Goal: Complete application form

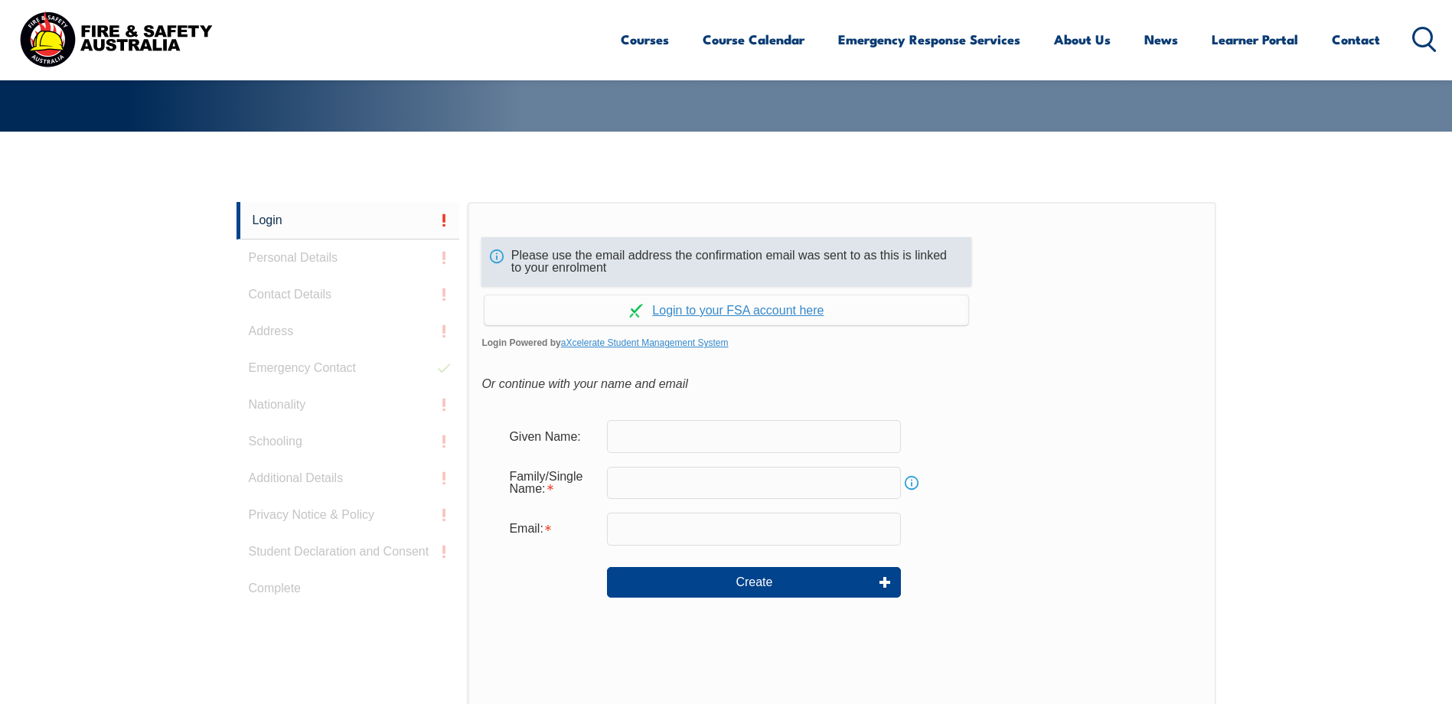
scroll to position [408, 0]
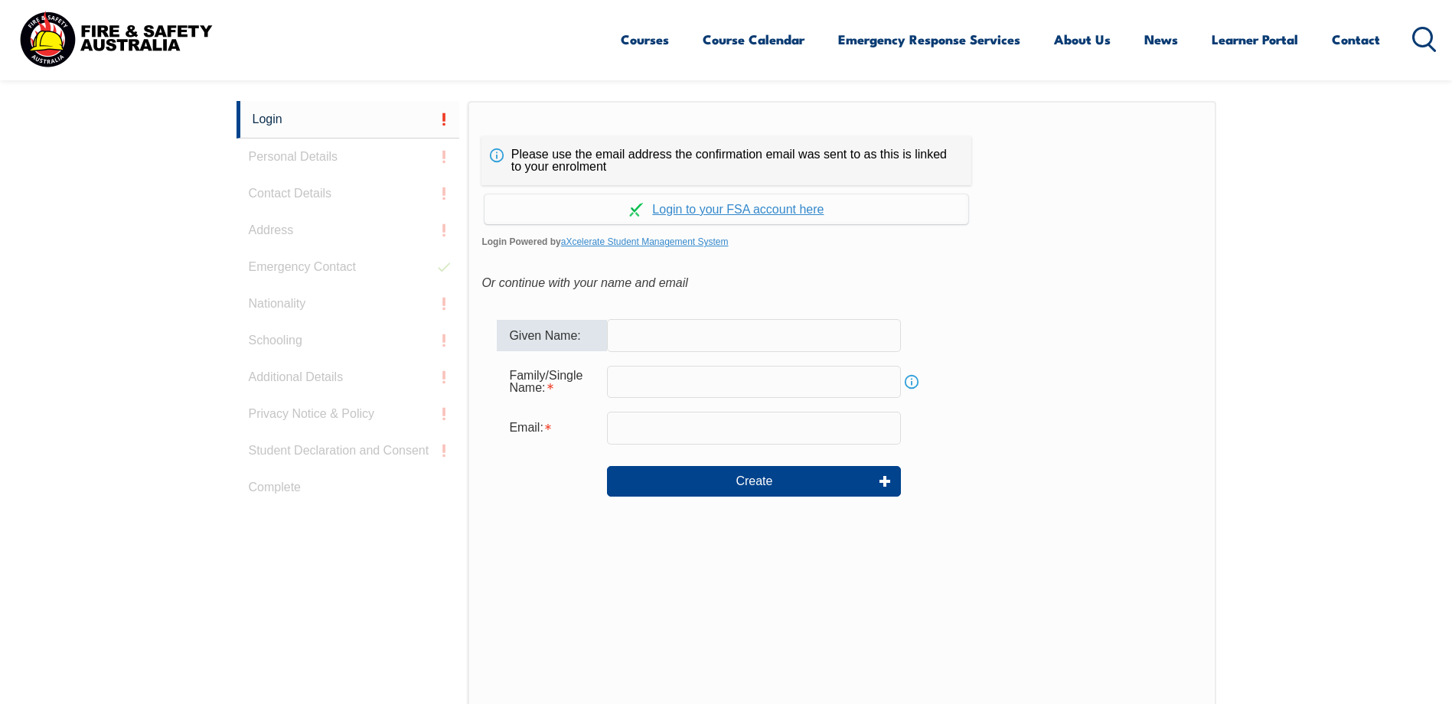
click at [660, 334] on input "text" at bounding box center [754, 335] width 294 height 32
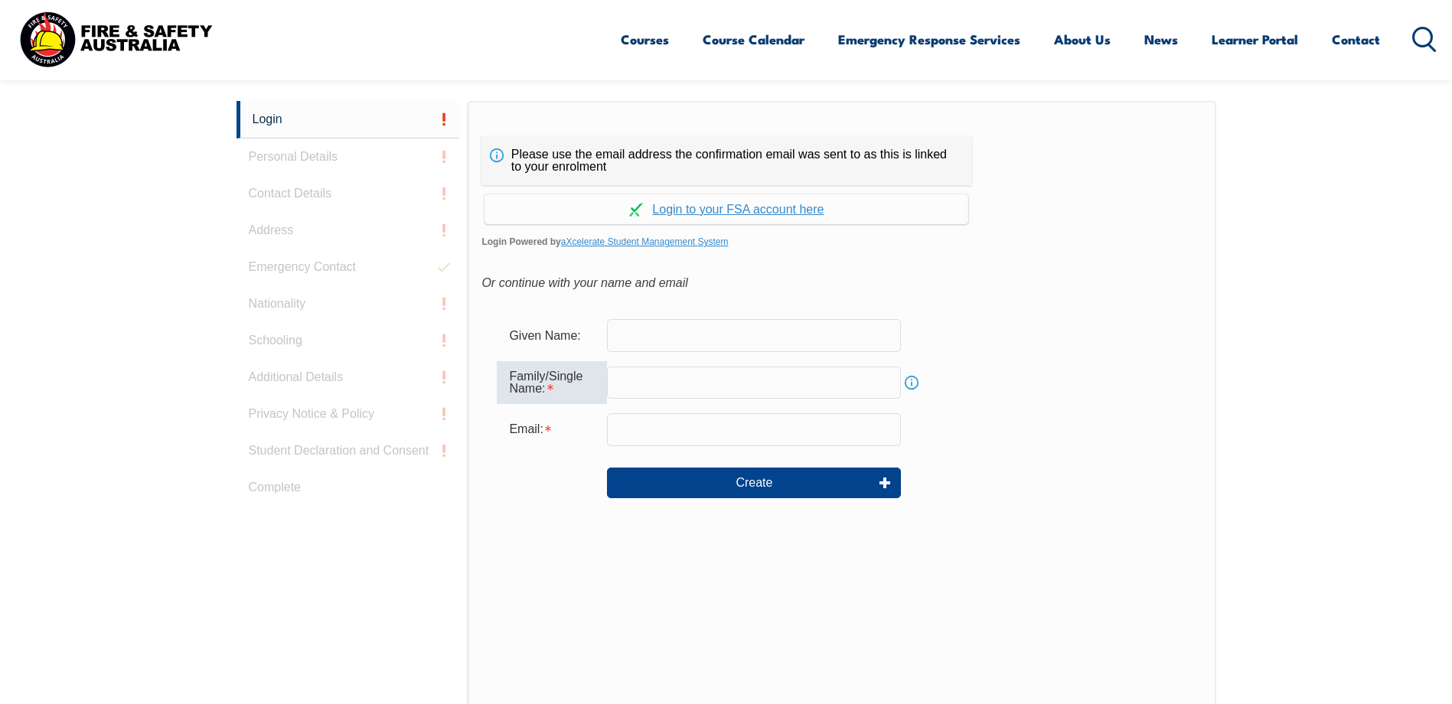
paste input "[EMAIL_ADDRESS][PERSON_NAME][DOMAIN_NAME]"
type input "m"
type input "Perrins"
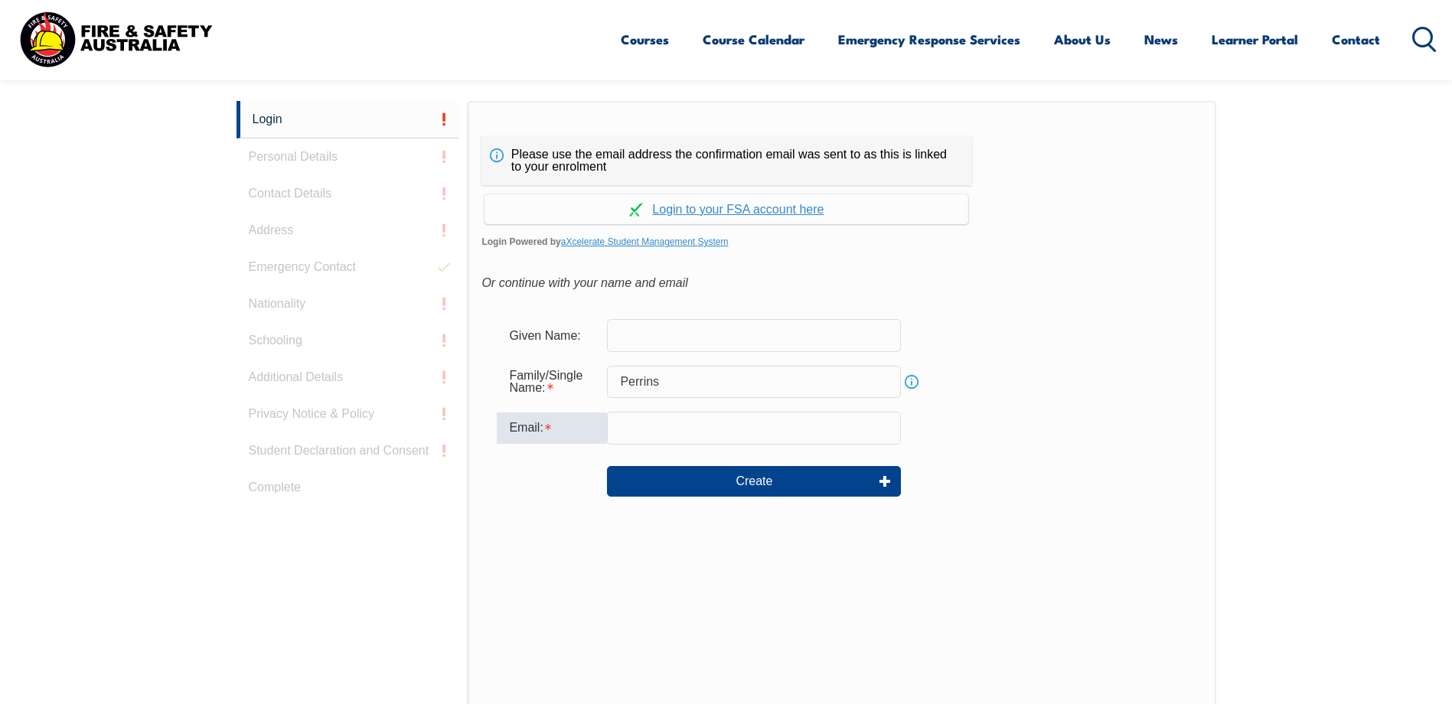
paste input "[EMAIL_ADDRESS][PERSON_NAME][DOMAIN_NAME]"
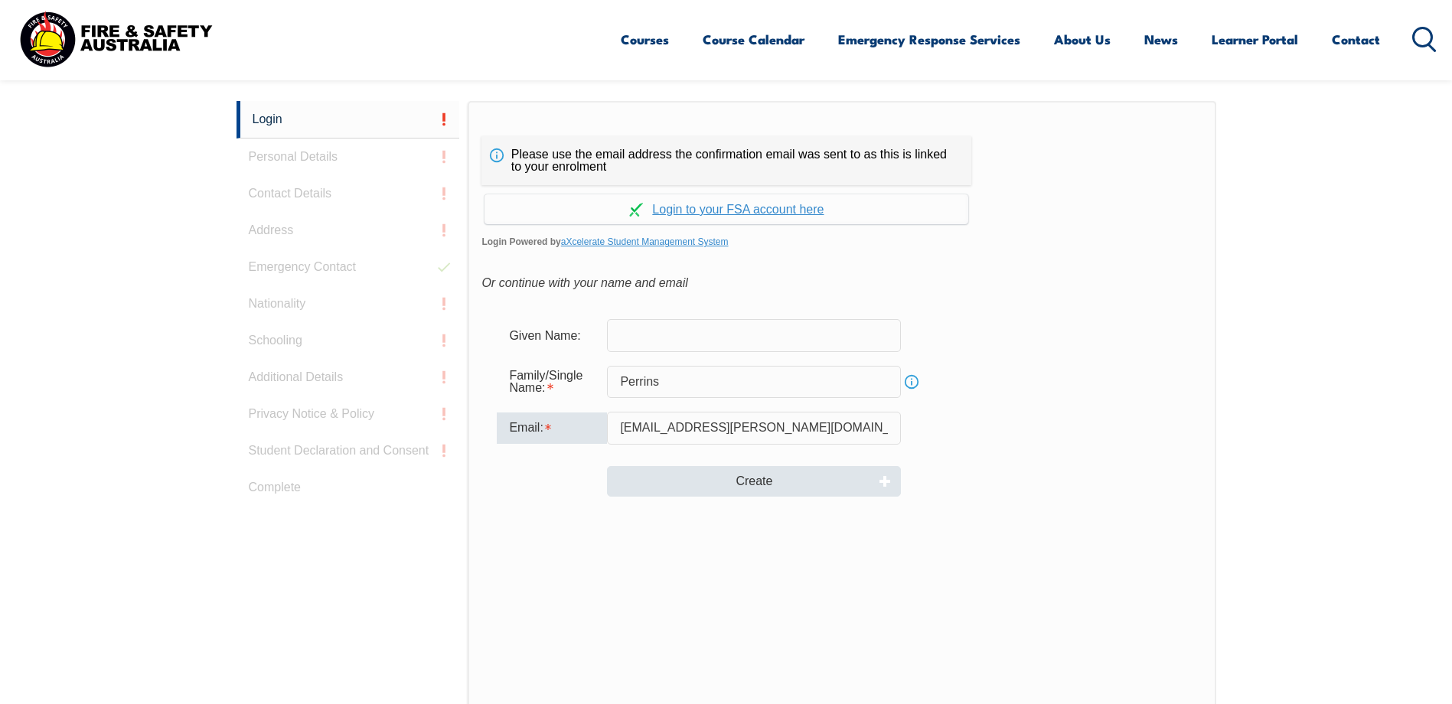
type input "[EMAIL_ADDRESS][PERSON_NAME][DOMAIN_NAME]"
click at [730, 478] on button "Create" at bounding box center [754, 481] width 294 height 31
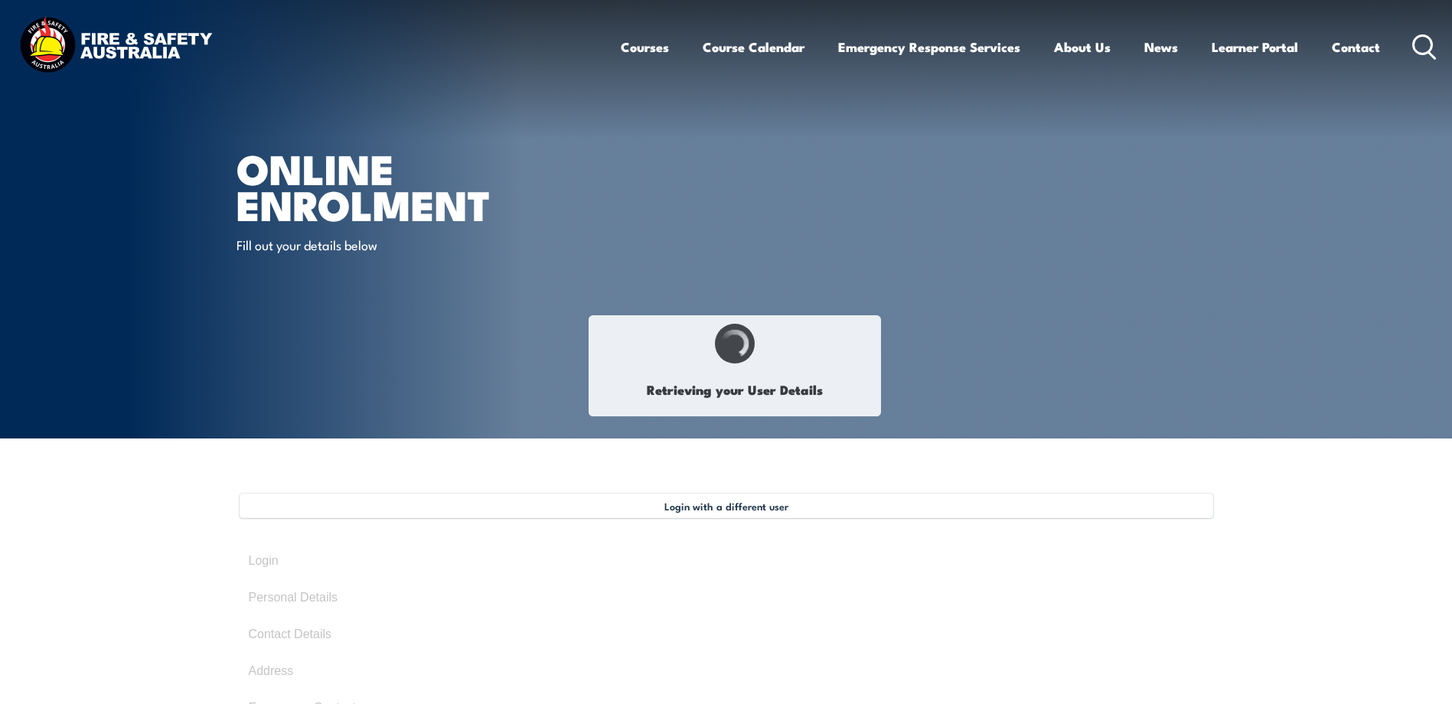
select select "Mr"
type input "Mark"
type input "Perrins"
type input "October 28, 1977"
type input "GY6GRLYFXC"
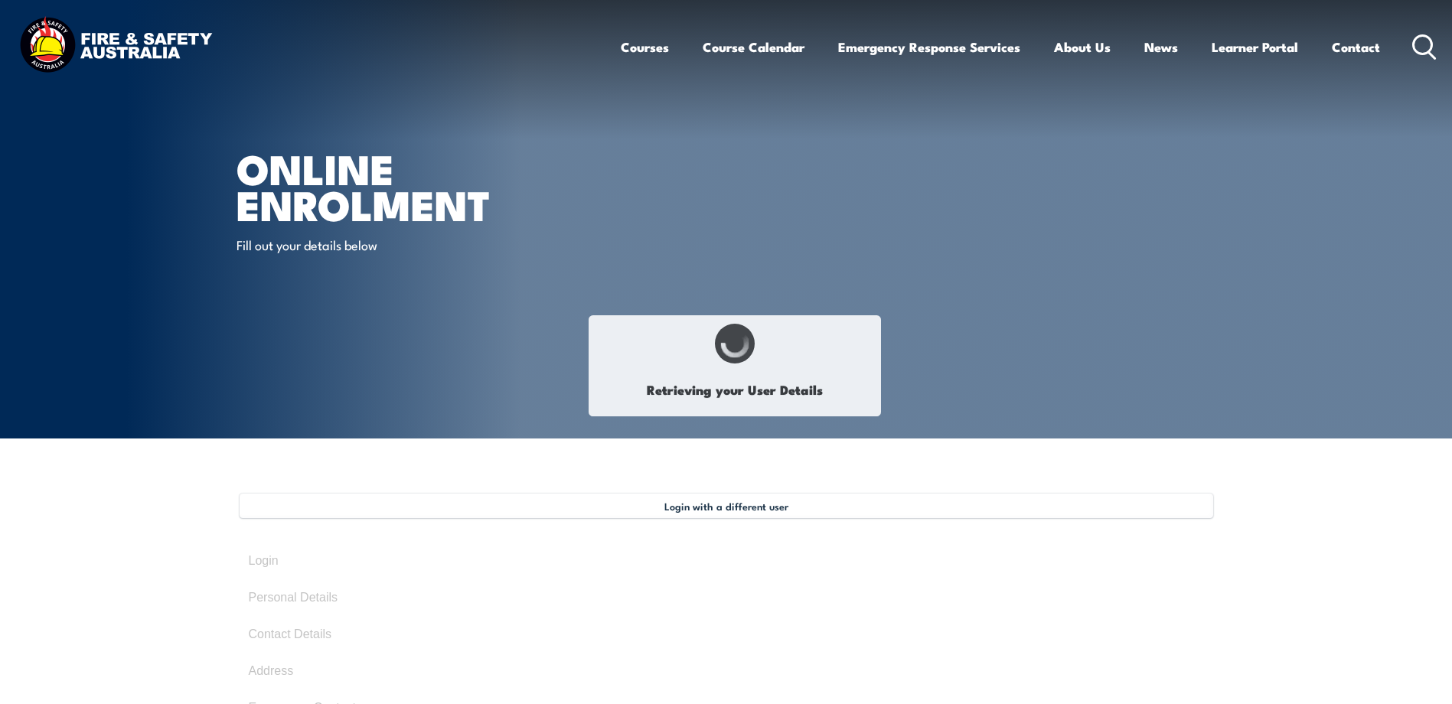
select select "M"
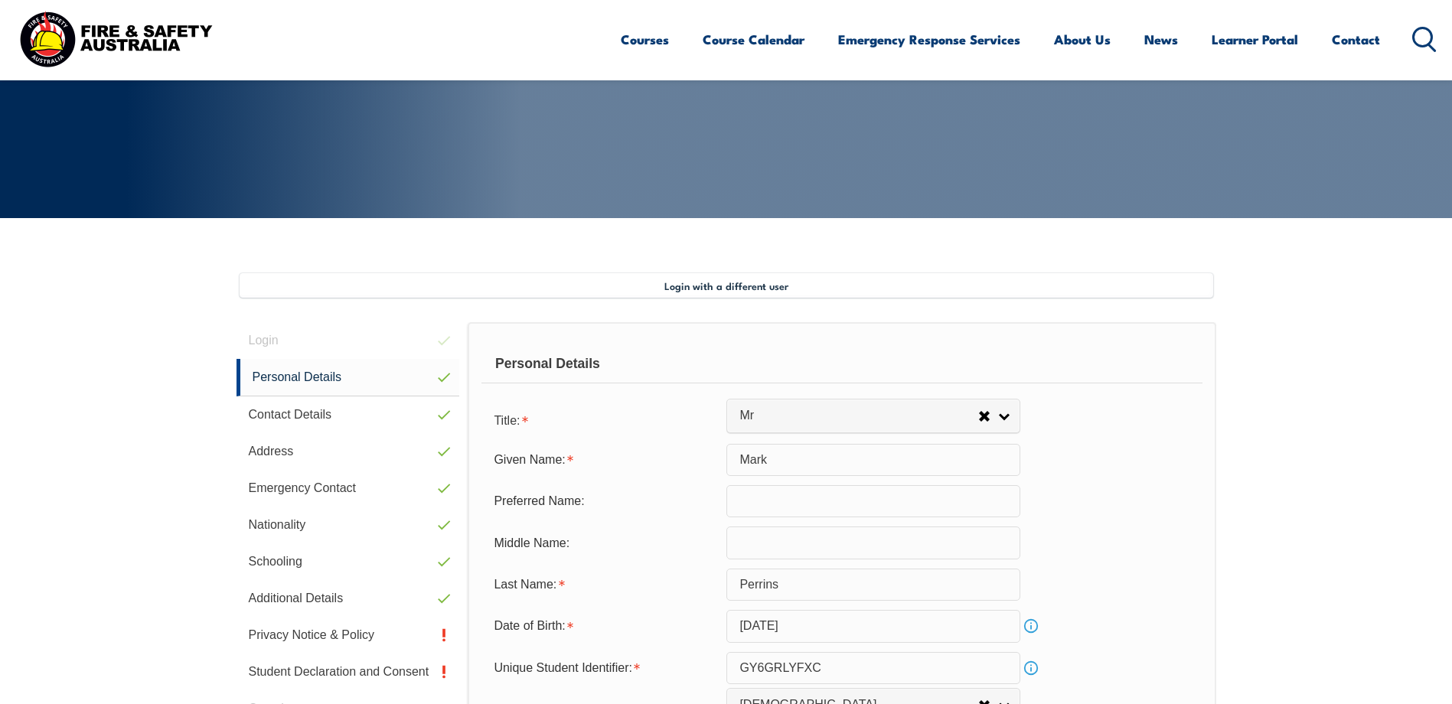
scroll to position [417, 0]
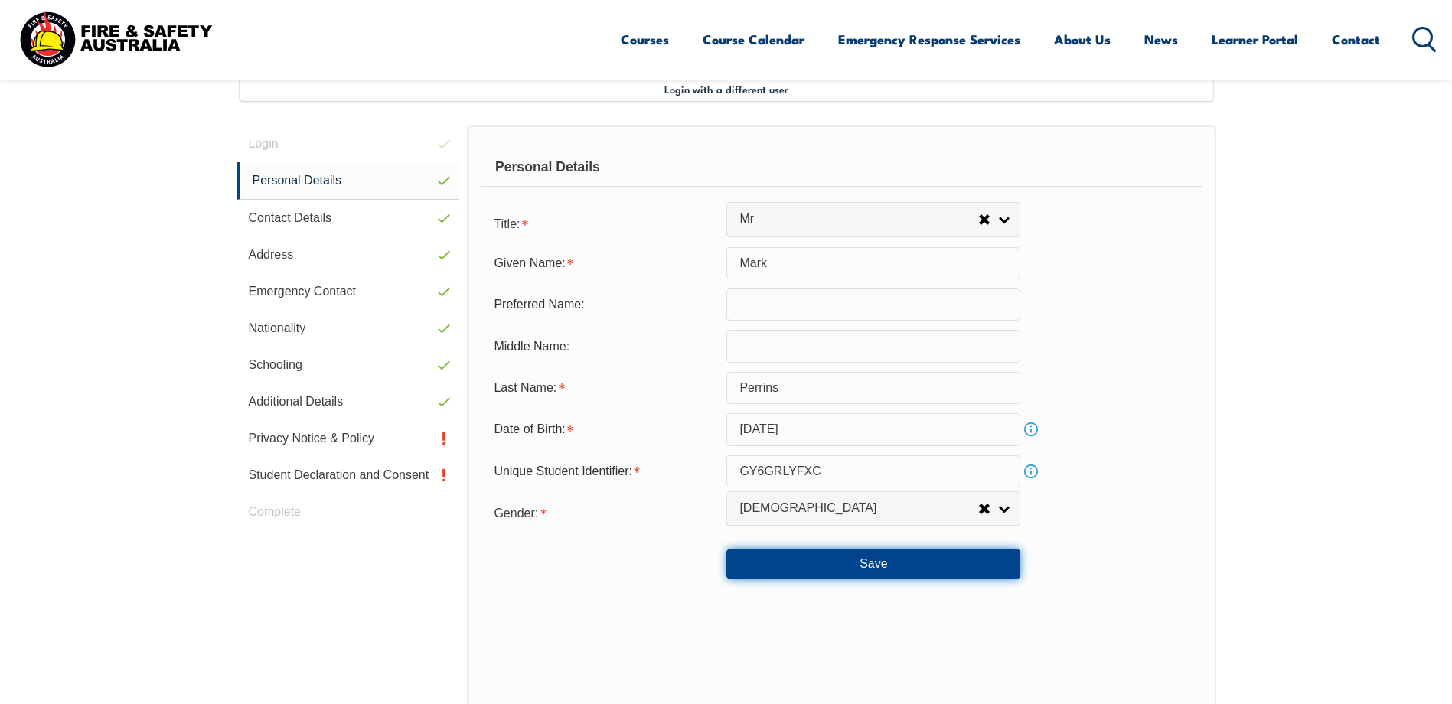
click at [889, 562] on button "Save" at bounding box center [873, 564] width 294 height 31
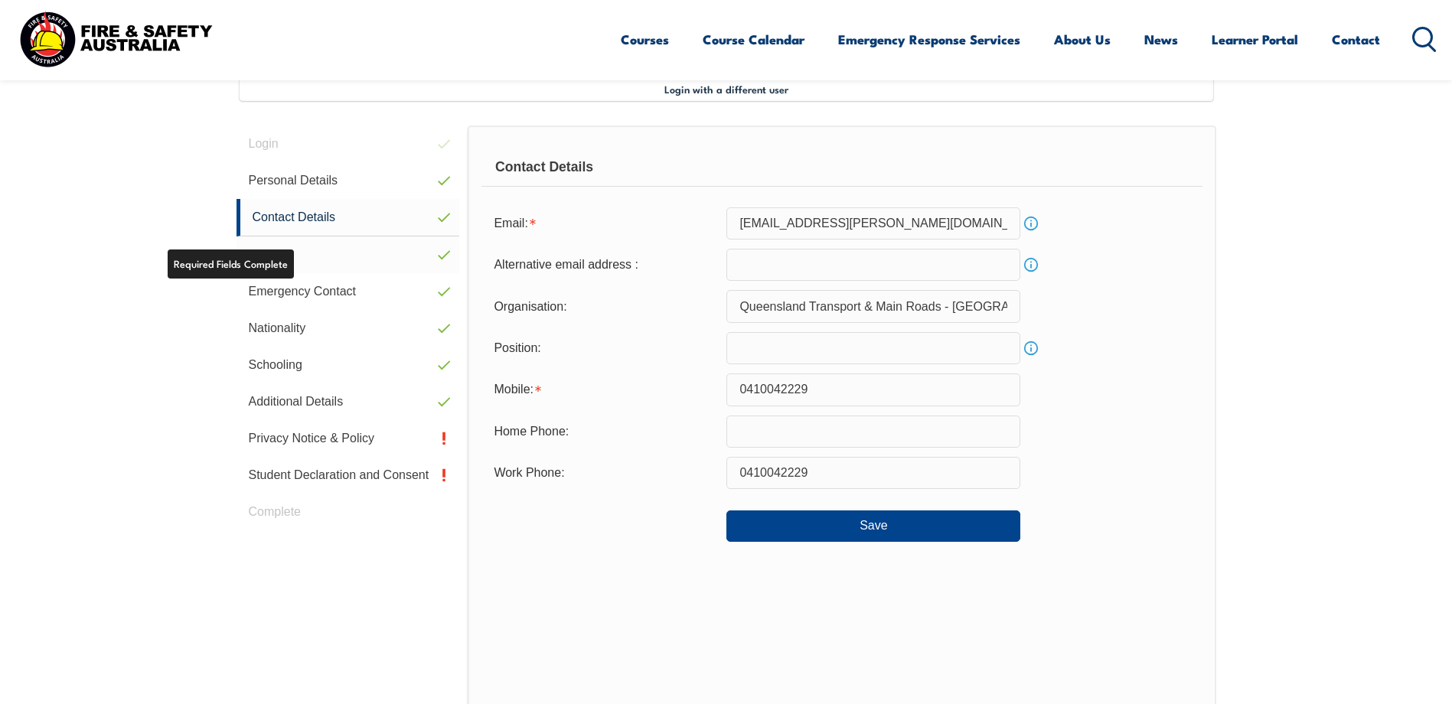
click at [289, 256] on link "Address" at bounding box center [349, 255] width 224 height 37
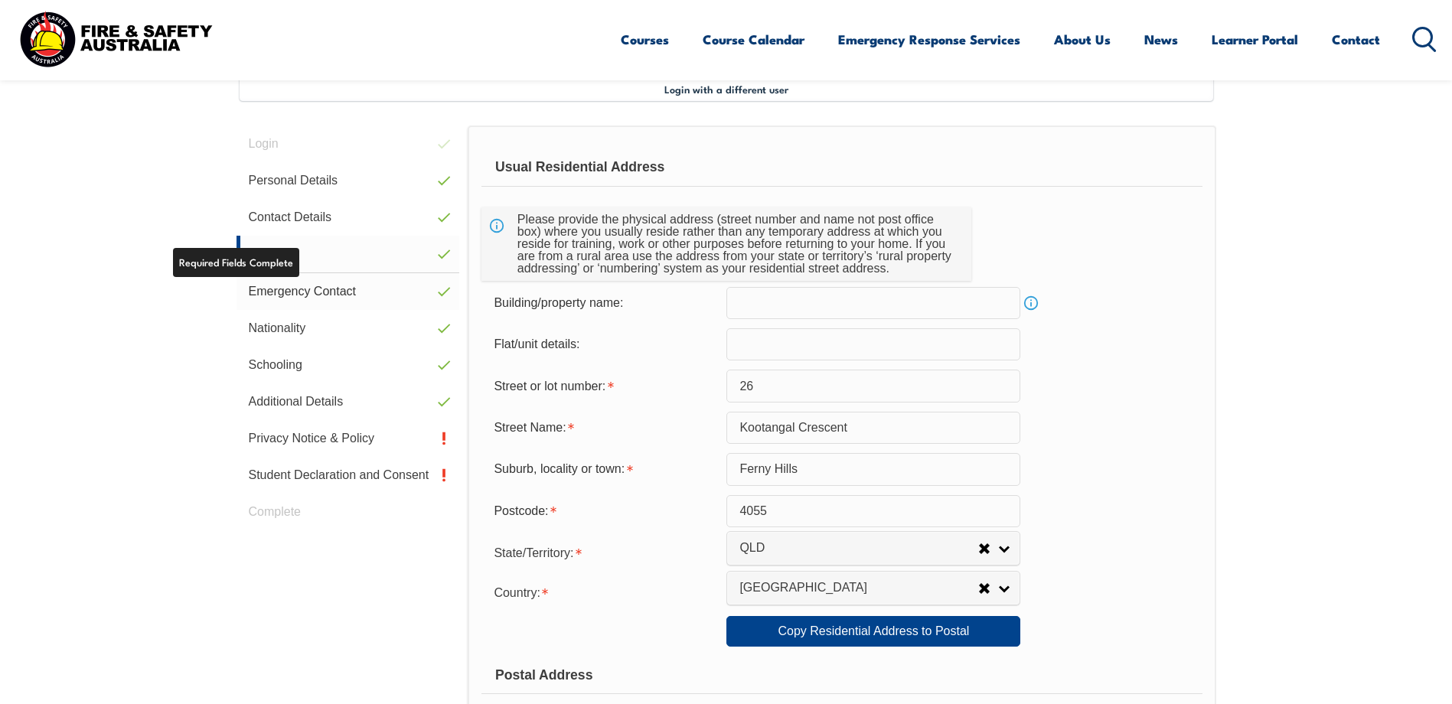
click at [285, 292] on link "Emergency Contact" at bounding box center [349, 291] width 224 height 37
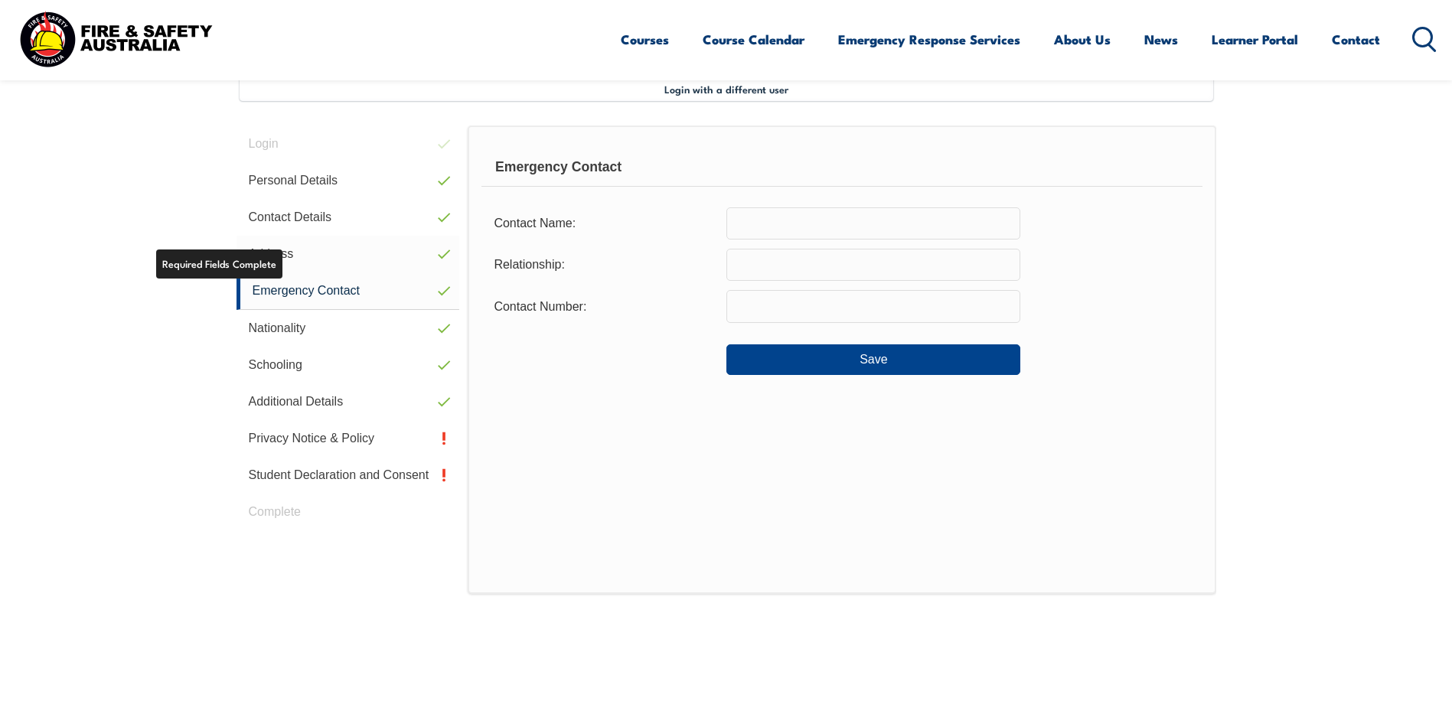
click at [289, 246] on link "Address" at bounding box center [349, 254] width 224 height 37
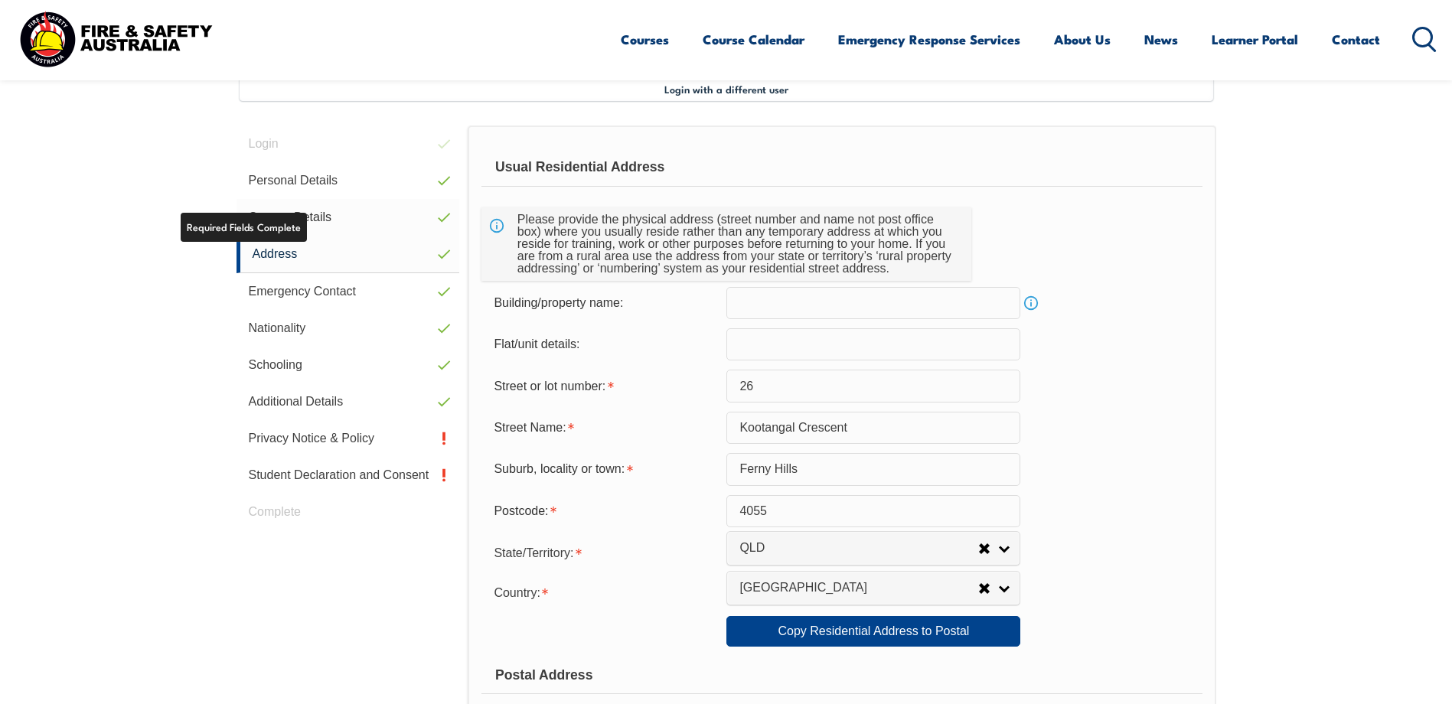
click at [315, 215] on link "Contact Details" at bounding box center [349, 217] width 224 height 37
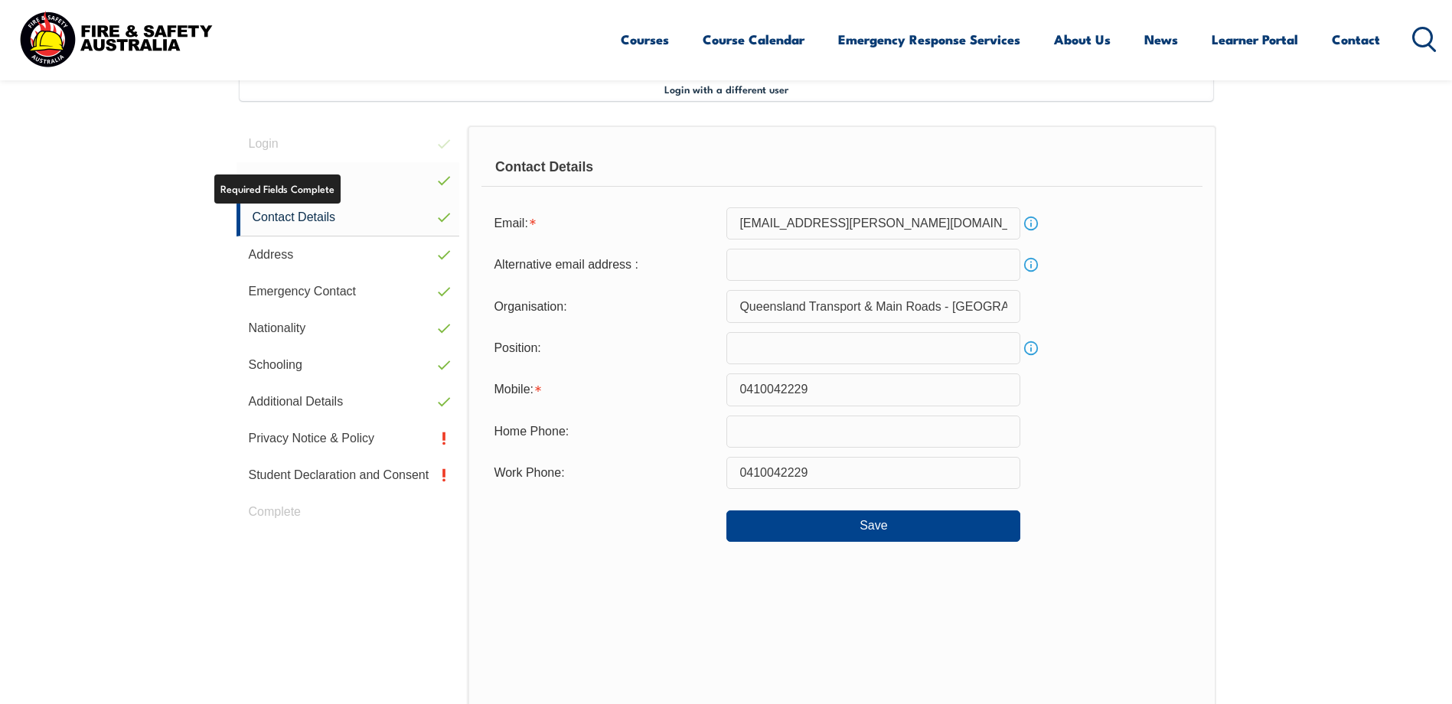
click at [339, 183] on link "Personal Details" at bounding box center [349, 180] width 224 height 37
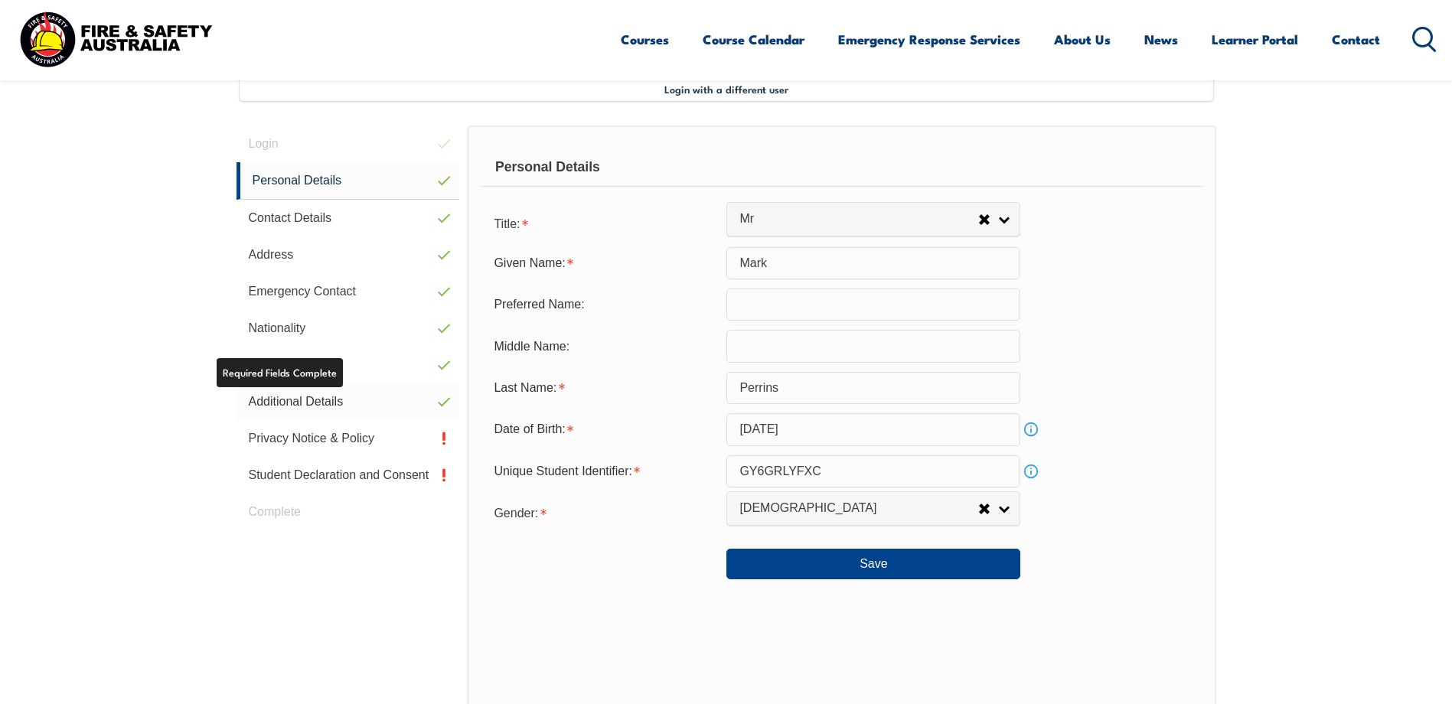
click at [326, 403] on link "Additional Details" at bounding box center [349, 401] width 224 height 37
